Goal: Find specific page/section: Find specific page/section

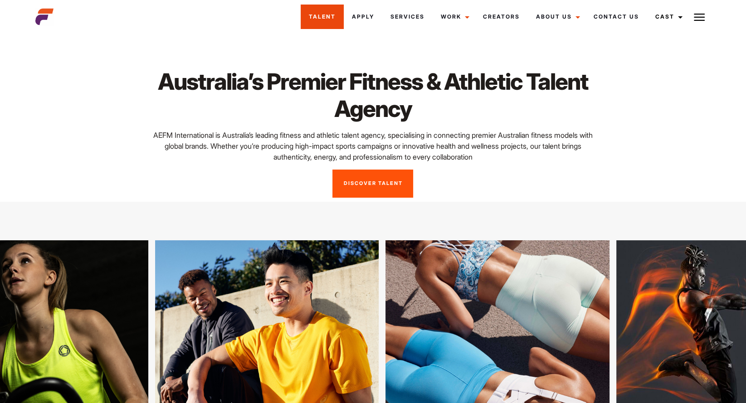
click at [331, 20] on link "Talent" at bounding box center [322, 17] width 43 height 25
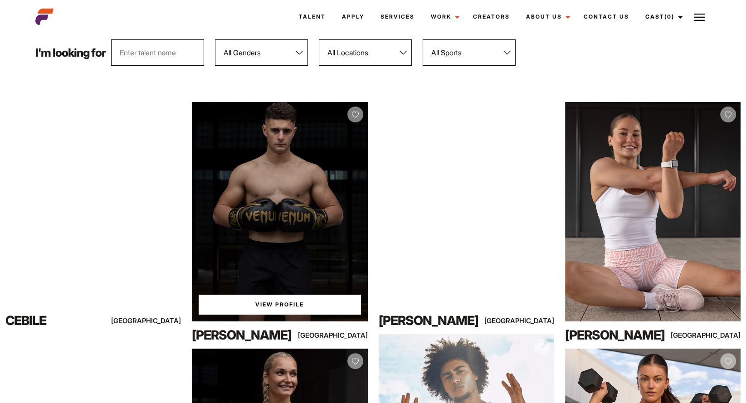
scroll to position [111, 0]
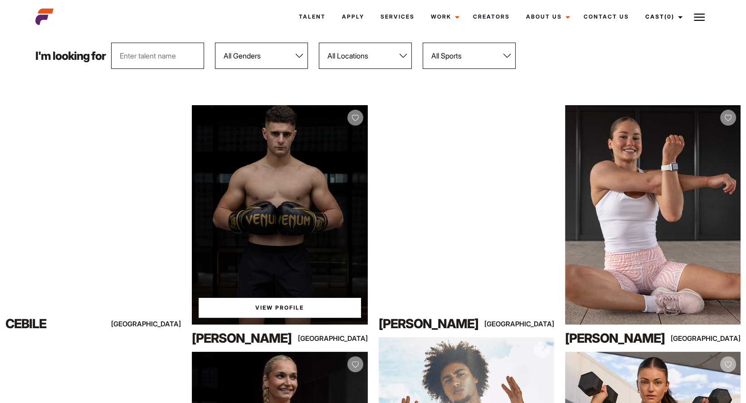
click at [354, 119] on img at bounding box center [355, 118] width 7 height 7
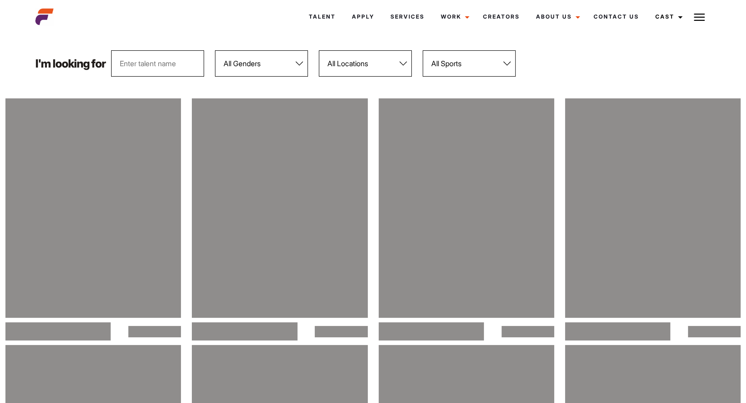
scroll to position [111, 0]
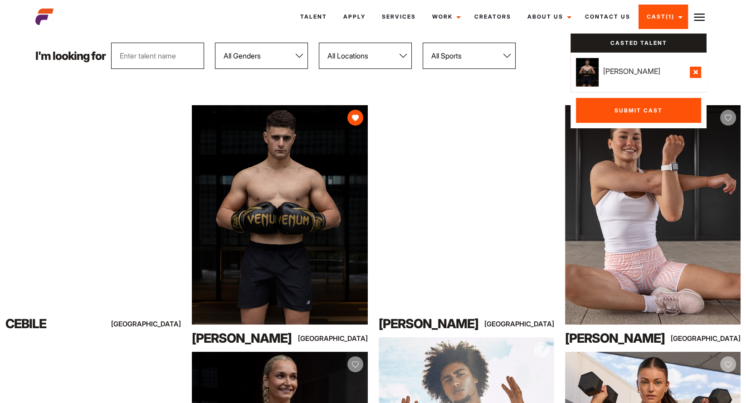
click at [613, 73] on link at bounding box center [639, 72] width 136 height 39
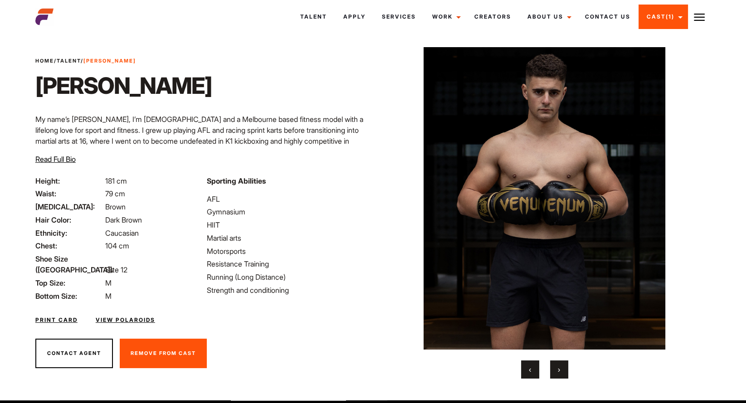
scroll to position [16, 0]
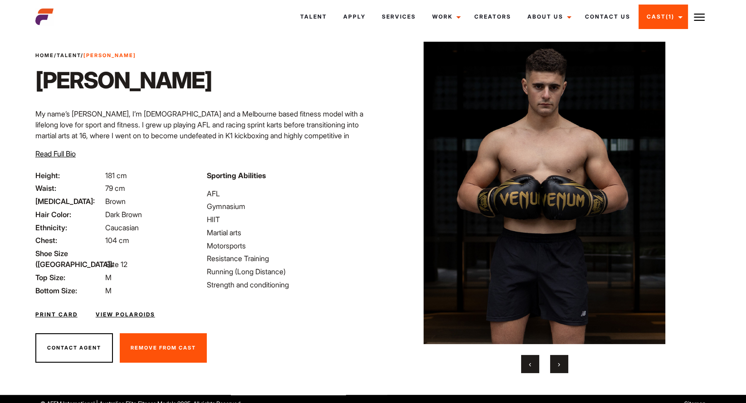
click at [42, 15] on img at bounding box center [44, 17] width 18 height 18
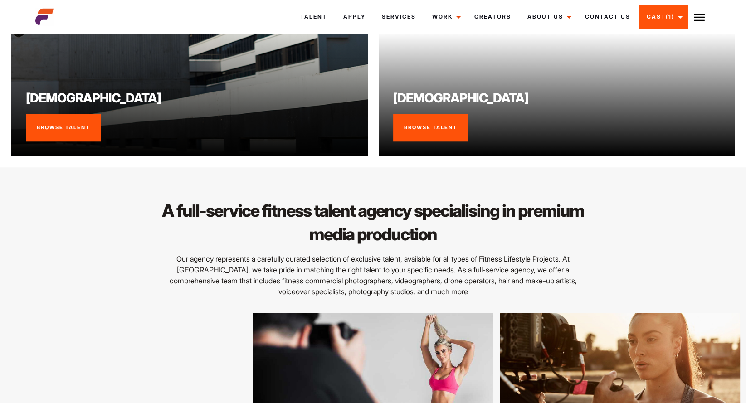
scroll to position [1217, 0]
